Goal: Task Accomplishment & Management: Use online tool/utility

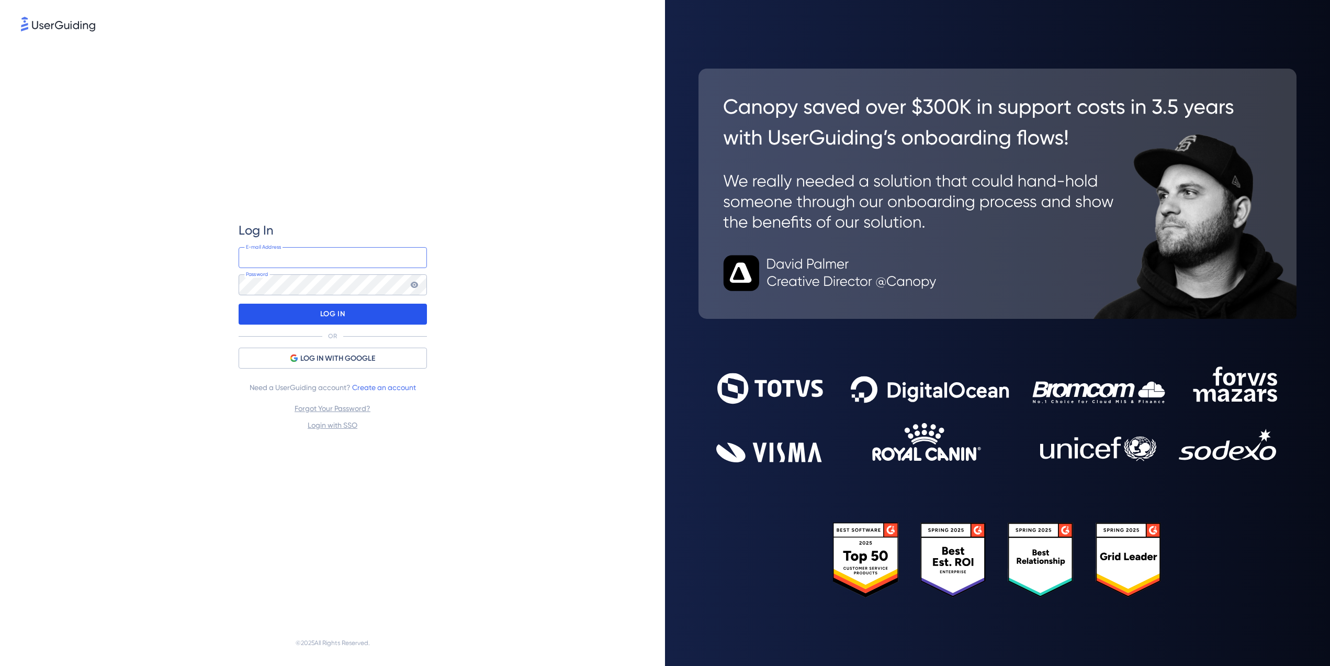
type input "luke.newham@cyncly.com"
click at [352, 319] on div "LOG IN" at bounding box center [333, 314] width 188 height 21
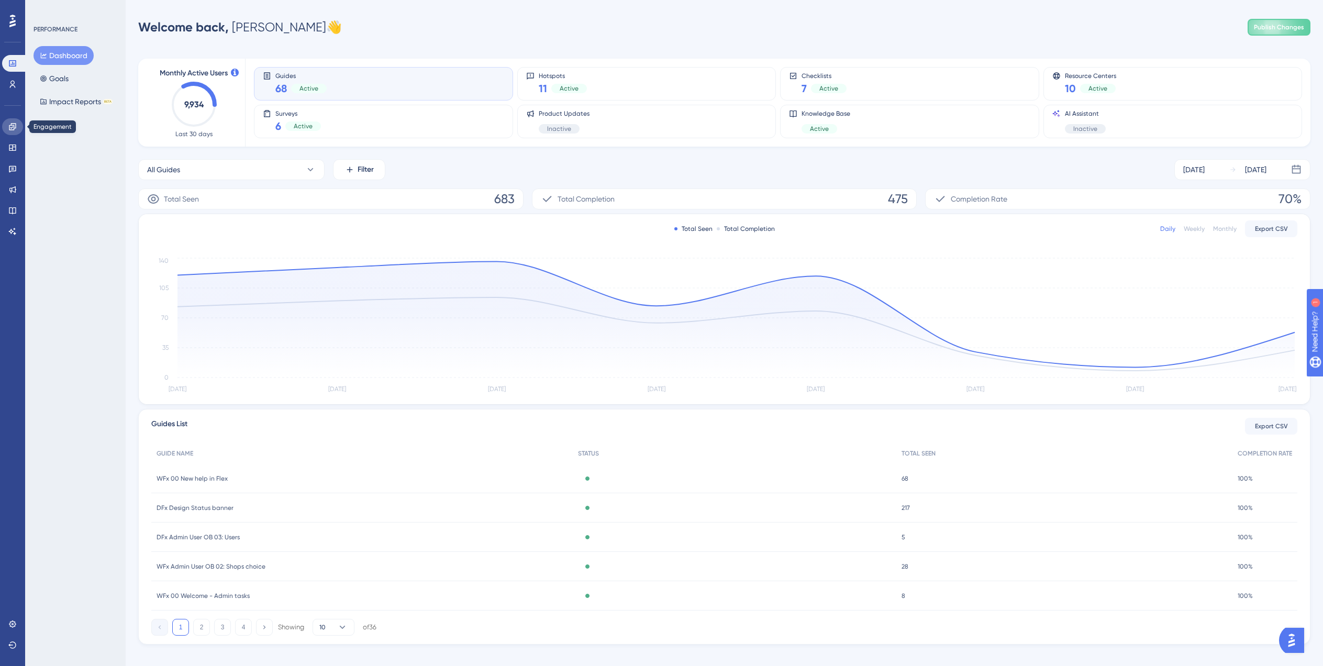
click at [9, 133] on link at bounding box center [12, 126] width 21 height 17
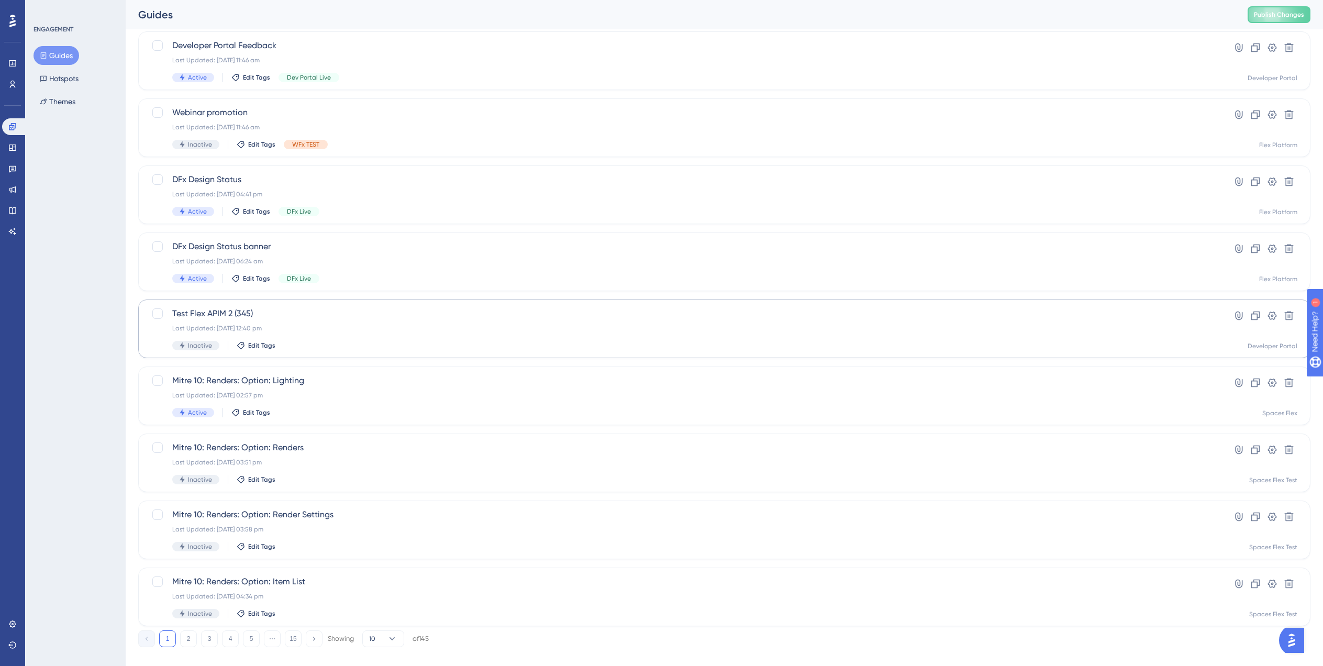
scroll to position [147, 0]
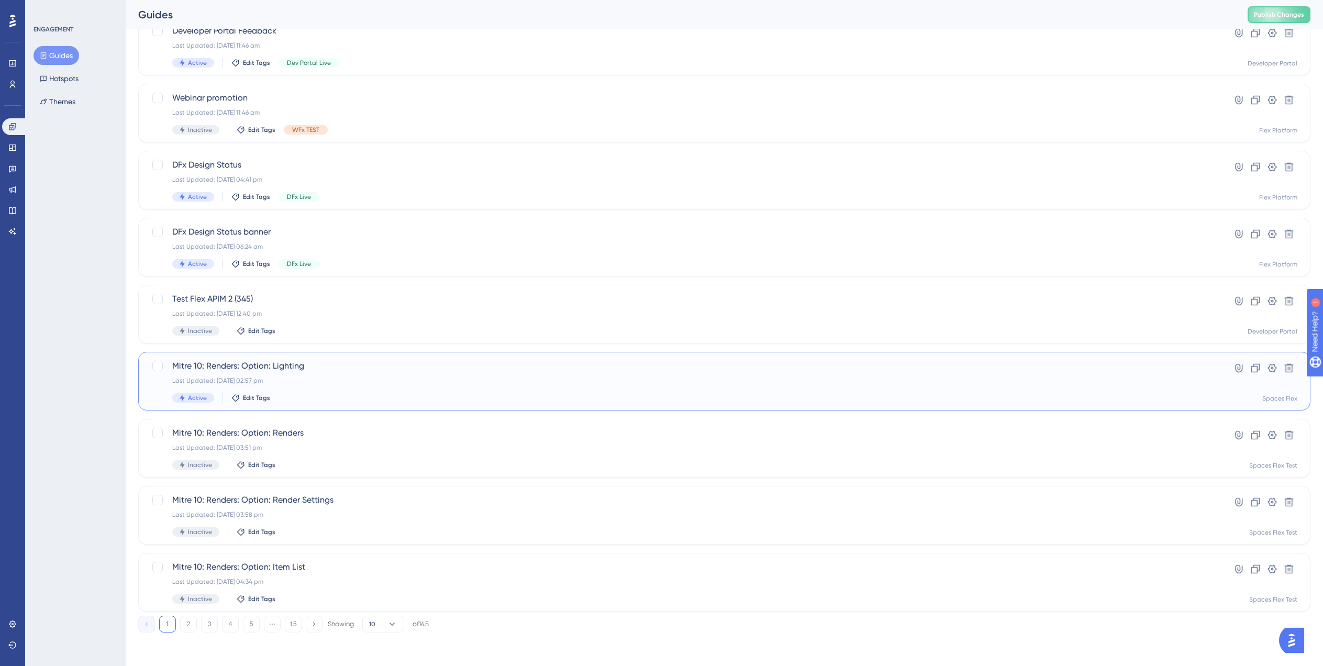
click at [1075, 393] on div "Mitre 10: Renders: Option: Lighting Last Updated: 19 Aug 2025 02:57 pm Active E…" at bounding box center [682, 381] width 1020 height 43
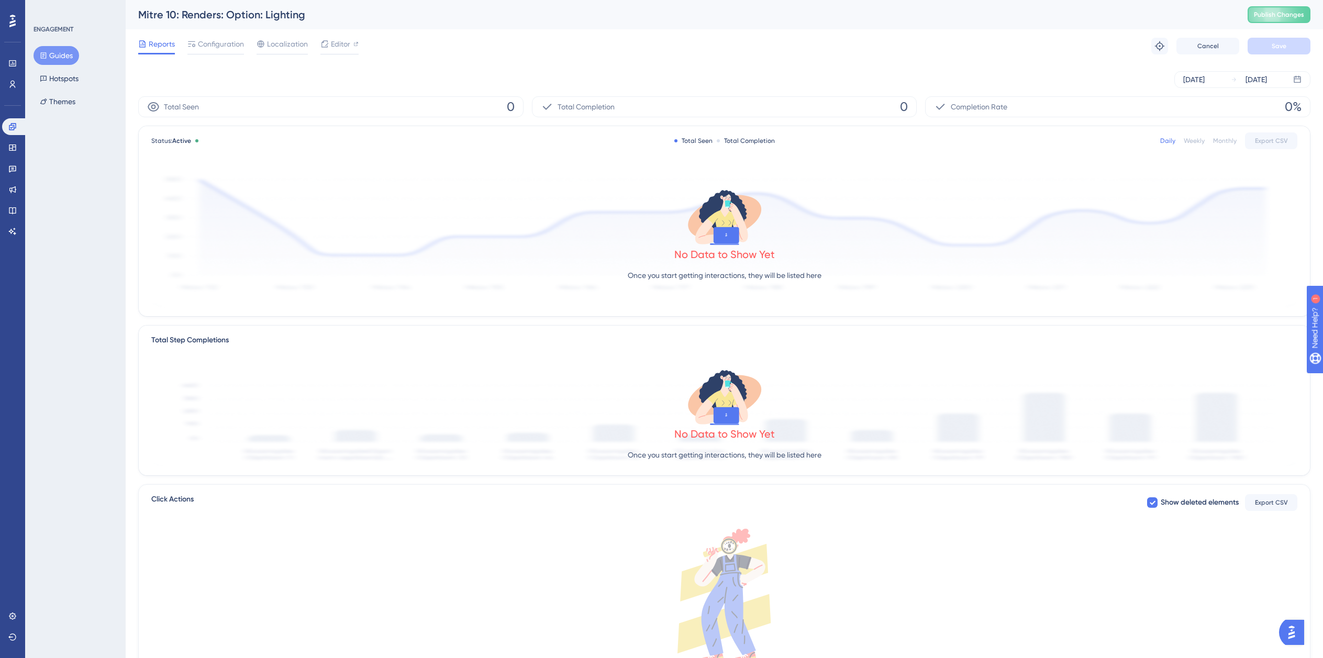
click at [333, 45] on div "✨ Save My Spot!✨" at bounding box center [666, 308] width 1330 height 666
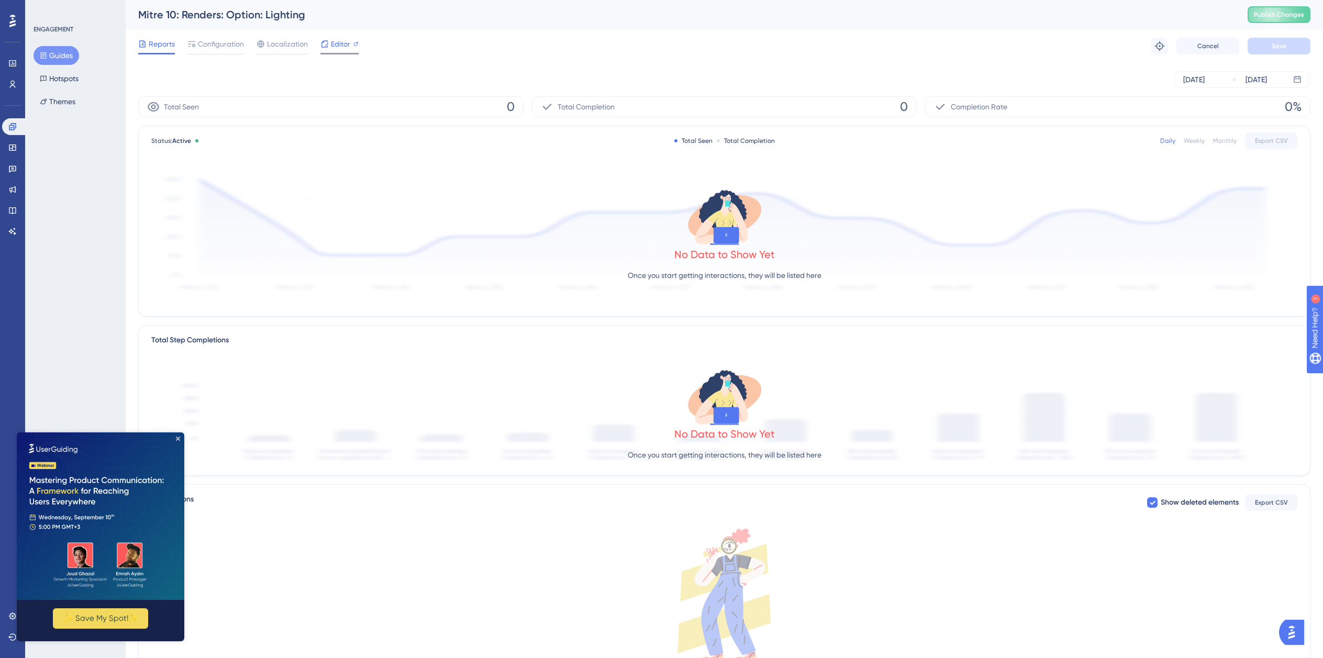
click at [334, 49] on div "Editor" at bounding box center [339, 46] width 38 height 17
